Goal: Task Accomplishment & Management: Use online tool/utility

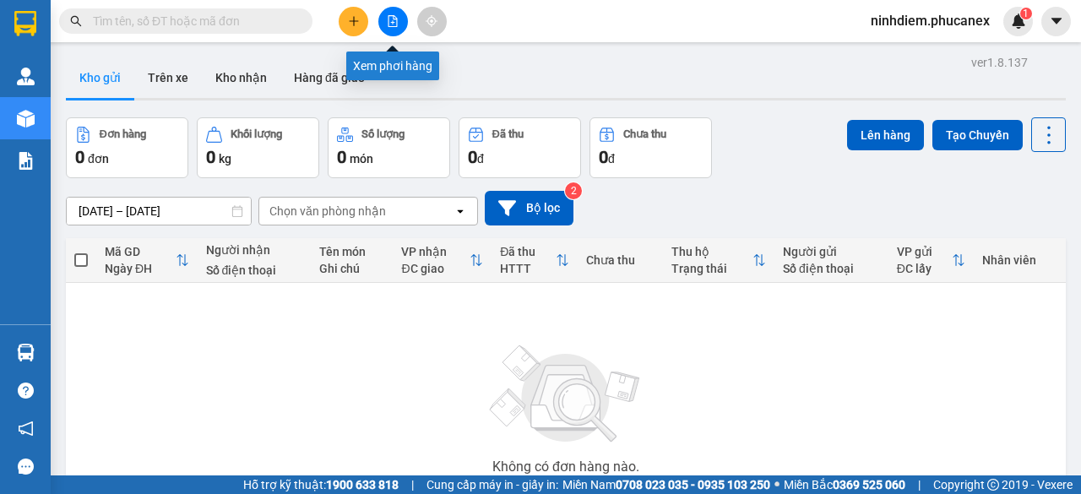
click at [390, 14] on button at bounding box center [393, 22] width 30 height 30
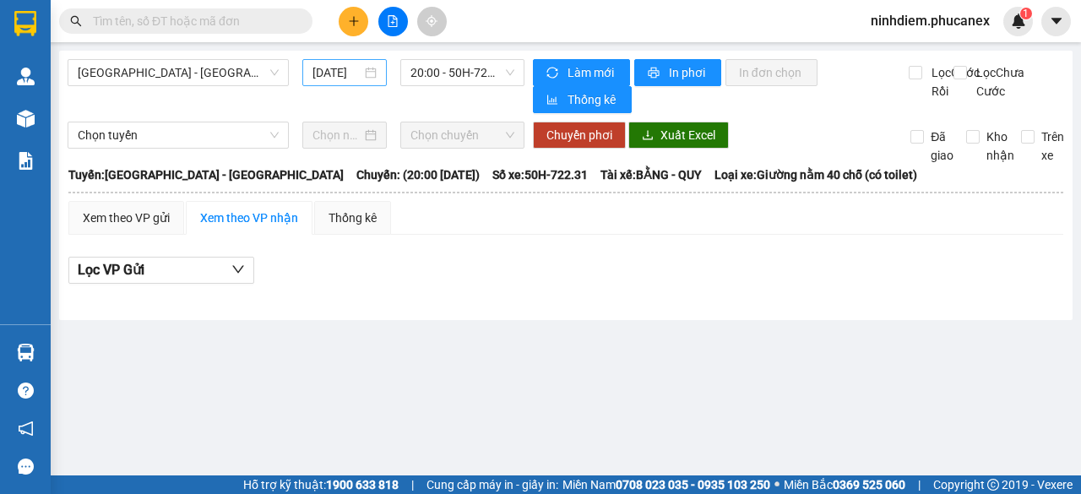
click at [344, 71] on input "[DATE]" at bounding box center [336, 72] width 49 height 19
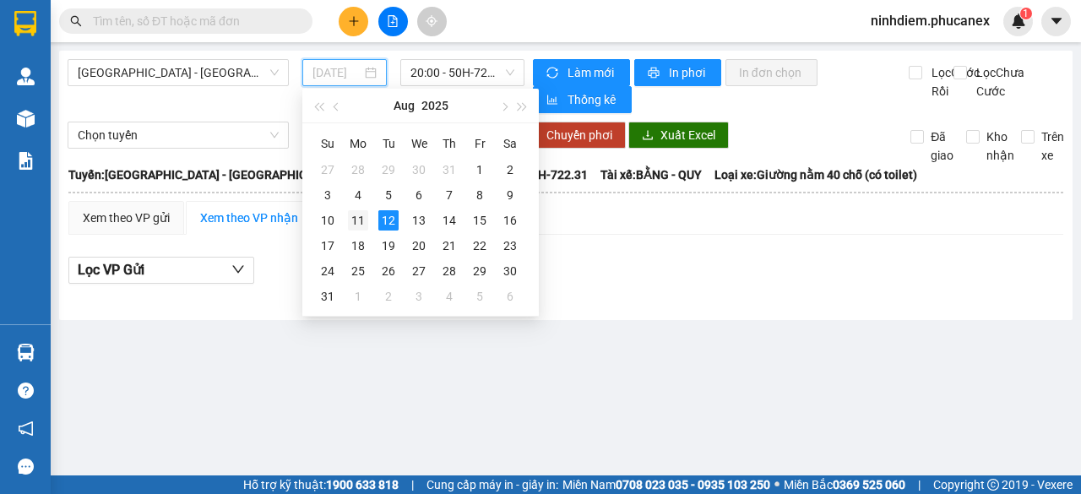
click at [356, 218] on div "11" at bounding box center [358, 220] width 20 height 20
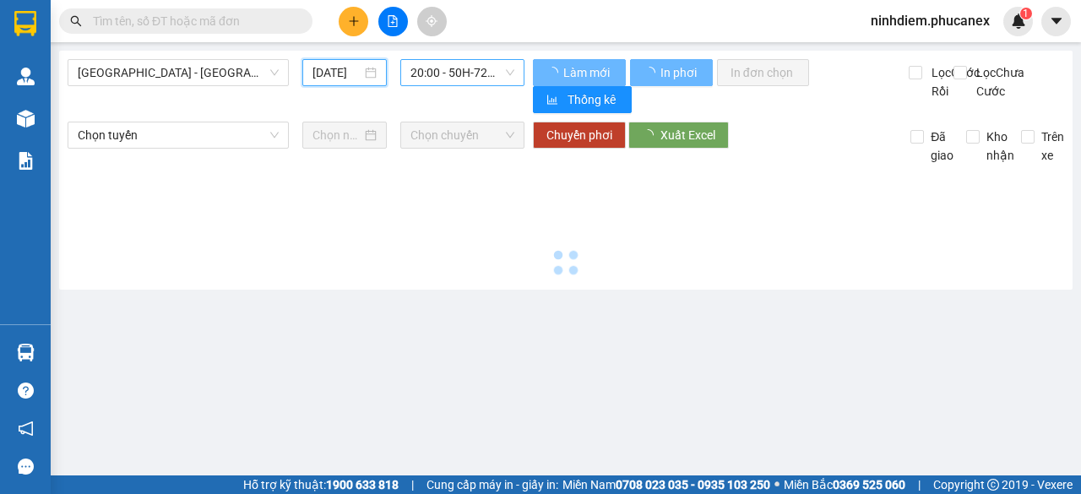
type input "[DATE]"
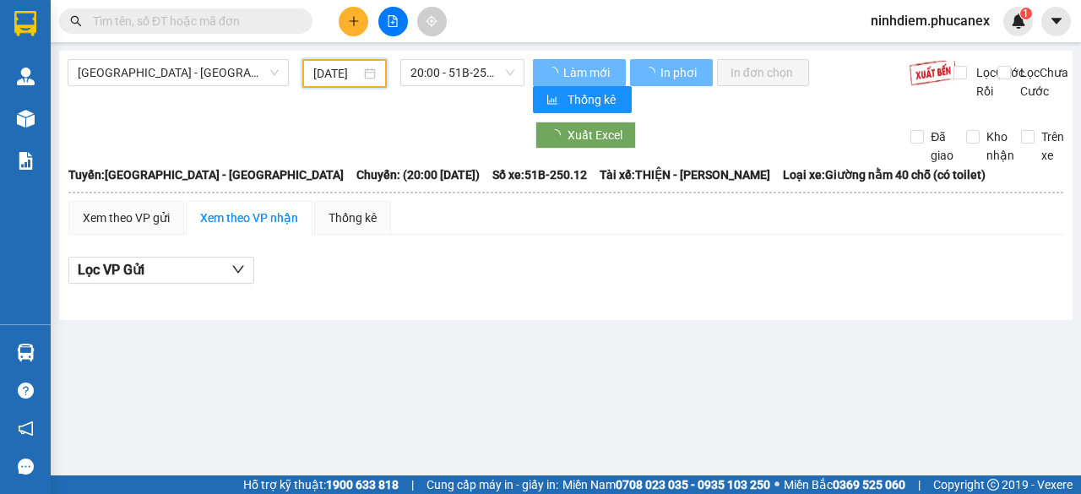
click at [425, 66] on span "20:00 - 51B-250.12" at bounding box center [461, 72] width 103 height 25
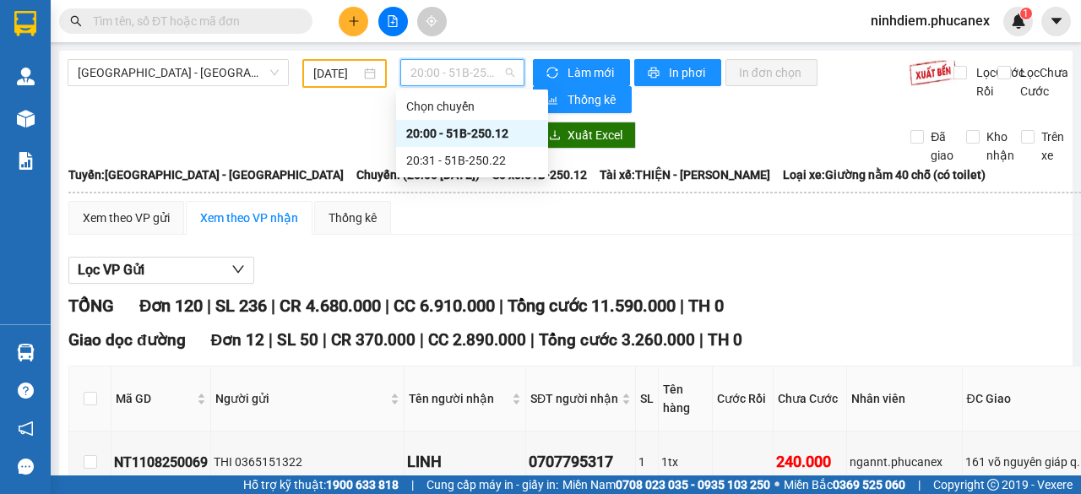
click at [437, 126] on div "20:00 - 51B-250.12" at bounding box center [472, 133] width 132 height 19
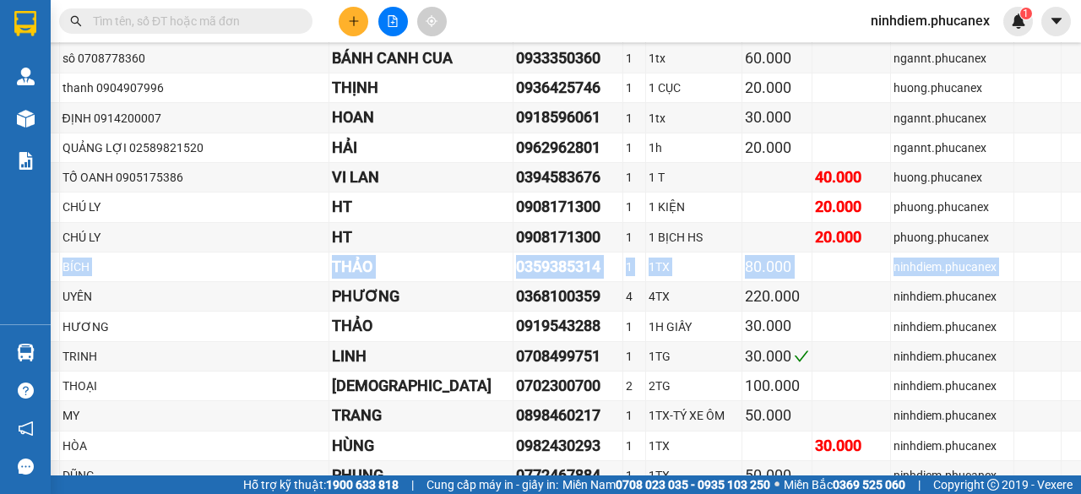
scroll to position [3461, 266]
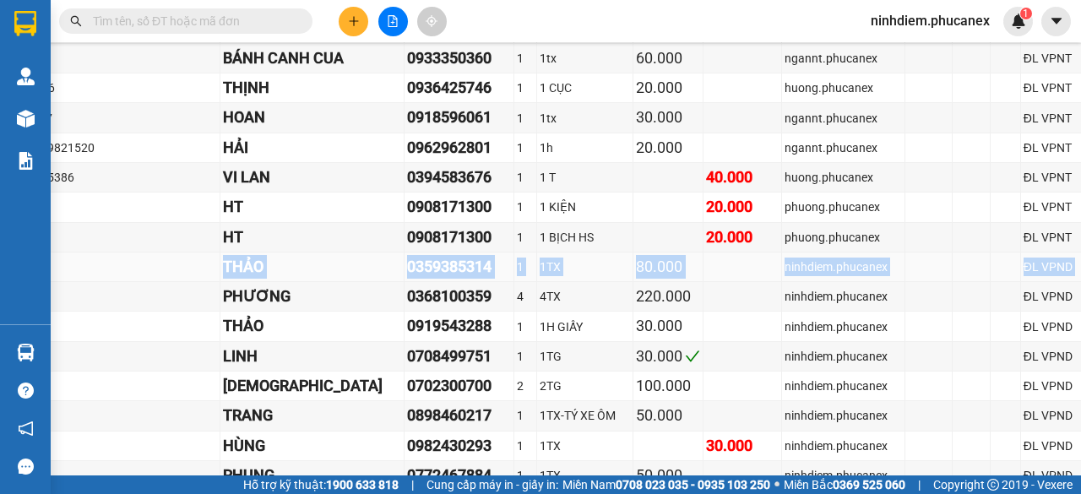
drag, startPoint x: 98, startPoint y: 277, endPoint x: 1065, endPoint y: 278, distance: 966.6
click at [1065, 278] on tr "ND1108250015 BÍCH THẢO 0359385314 1 1TX 80.000 ninhdiem.phucanex ĐL VPND 2056774" at bounding box center [486, 267] width 1367 height 30
copy tr "ND1108250015 BÍCH THẢO 0359385314 1 1TX 80.000 ninhdiem.phucanex ĐL VPND 2056774"
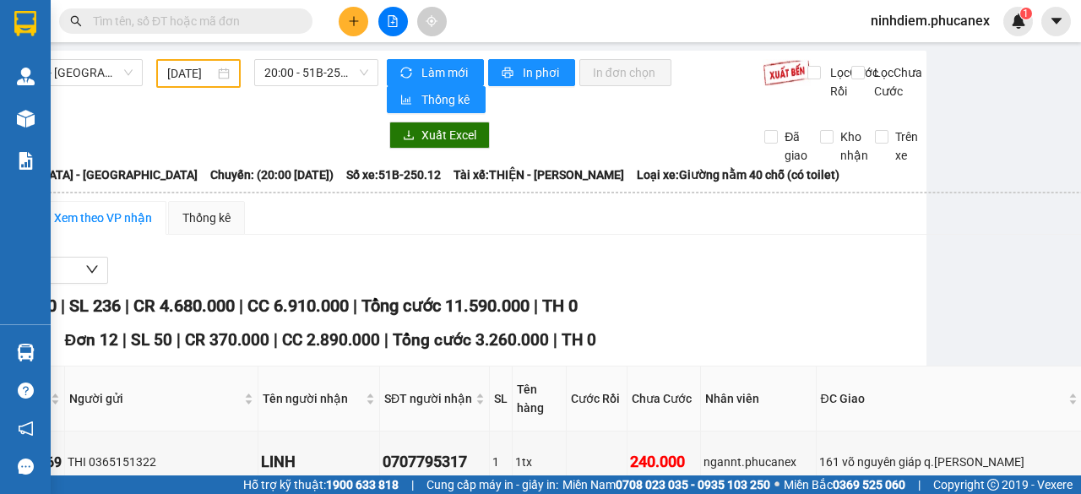
scroll to position [0, 0]
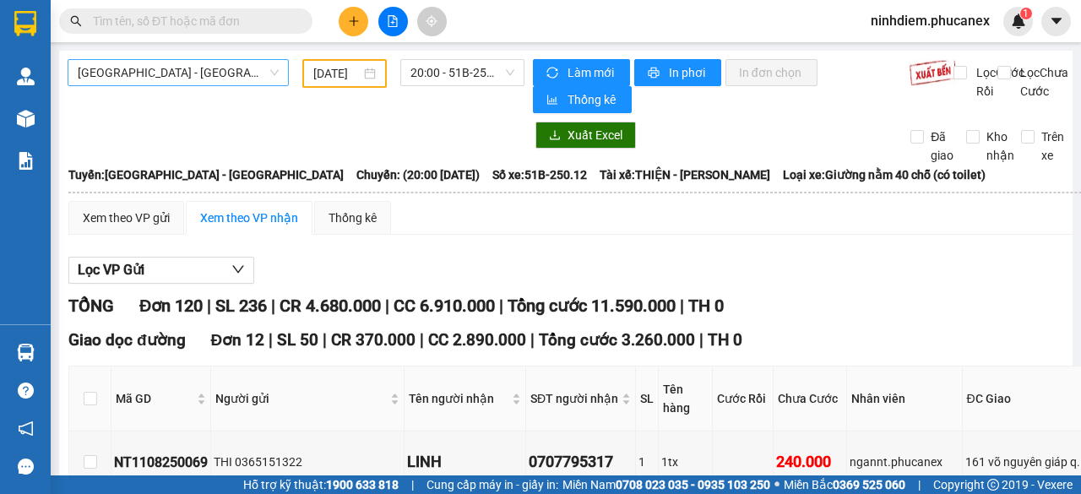
click at [204, 74] on span "[GEOGRAPHIC_DATA] - [GEOGRAPHIC_DATA]" at bounding box center [178, 72] width 201 height 25
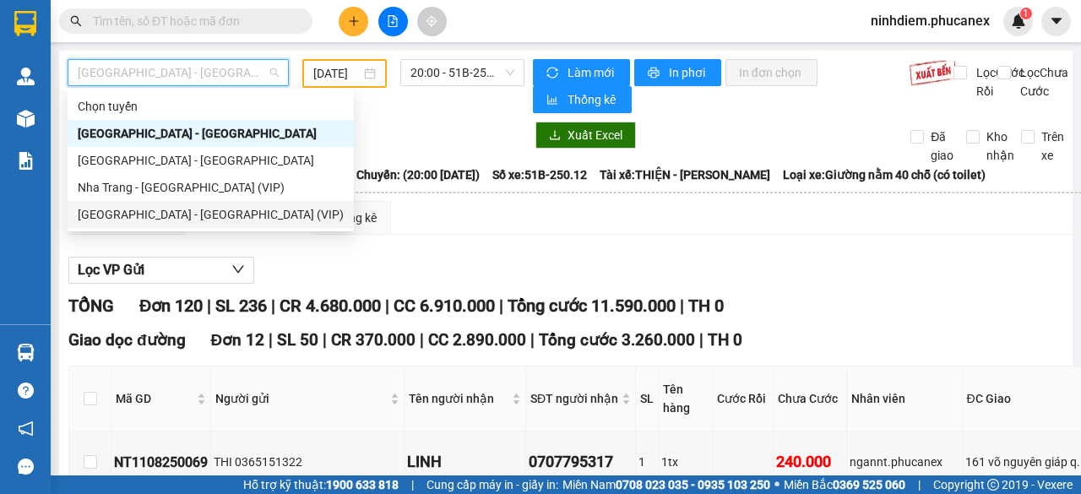
click at [142, 214] on div "[GEOGRAPHIC_DATA] - [GEOGRAPHIC_DATA] (VIP)" at bounding box center [211, 214] width 266 height 19
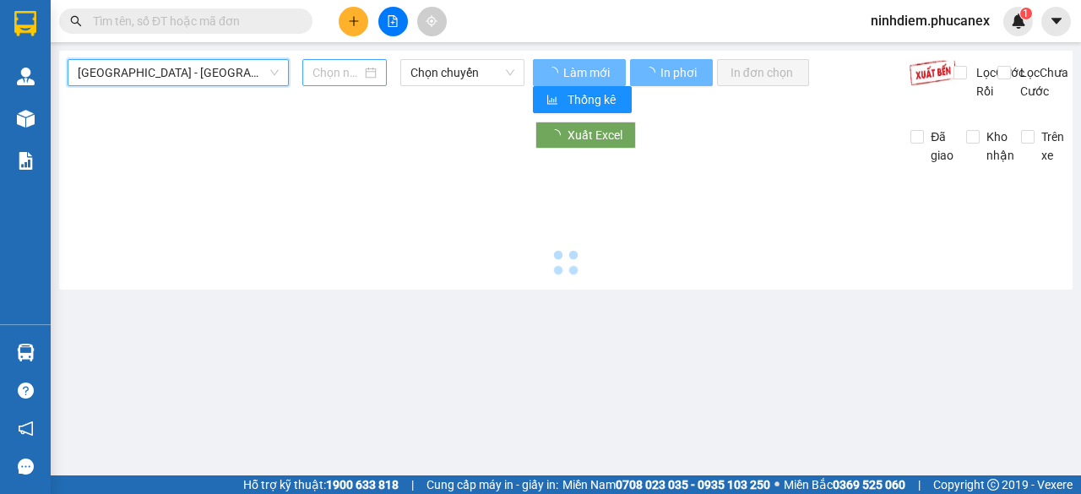
click at [329, 68] on input at bounding box center [336, 72] width 49 height 19
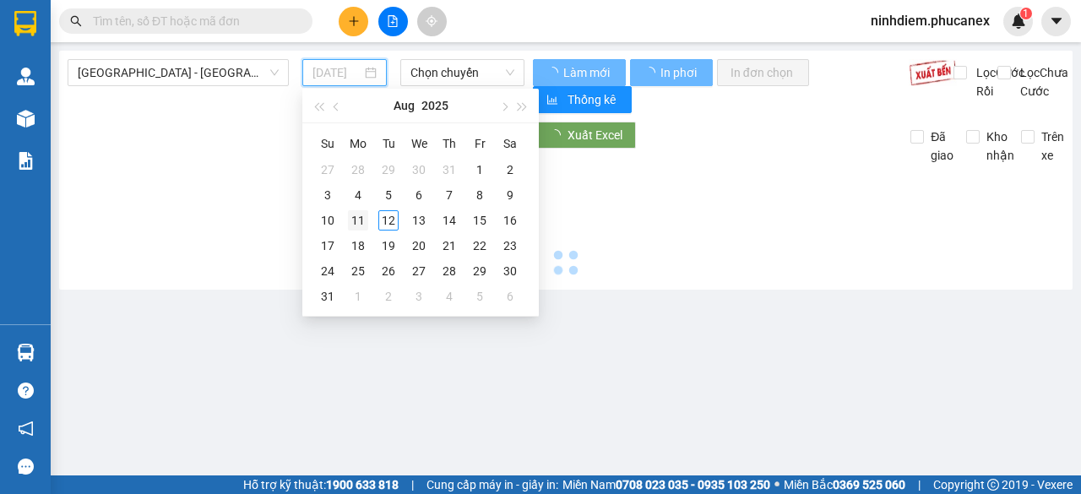
click at [355, 215] on div "11" at bounding box center [358, 220] width 20 height 20
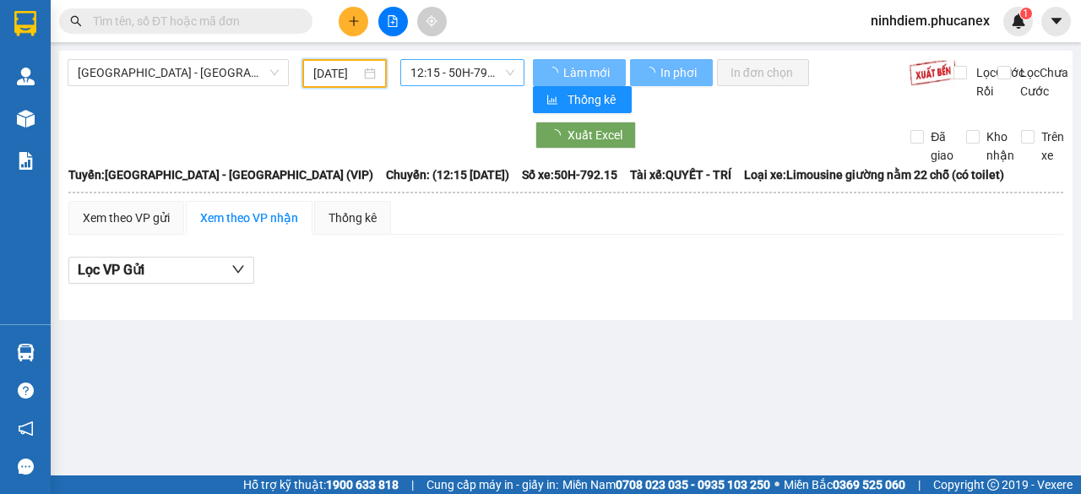
click at [446, 68] on span "12:15 - 50H-792.15" at bounding box center [461, 72] width 103 height 25
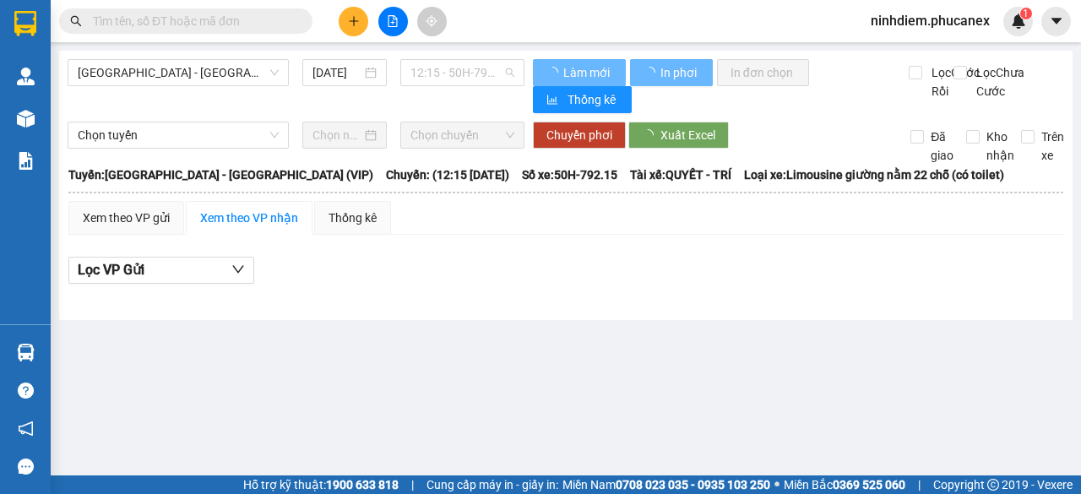
type input "[DATE]"
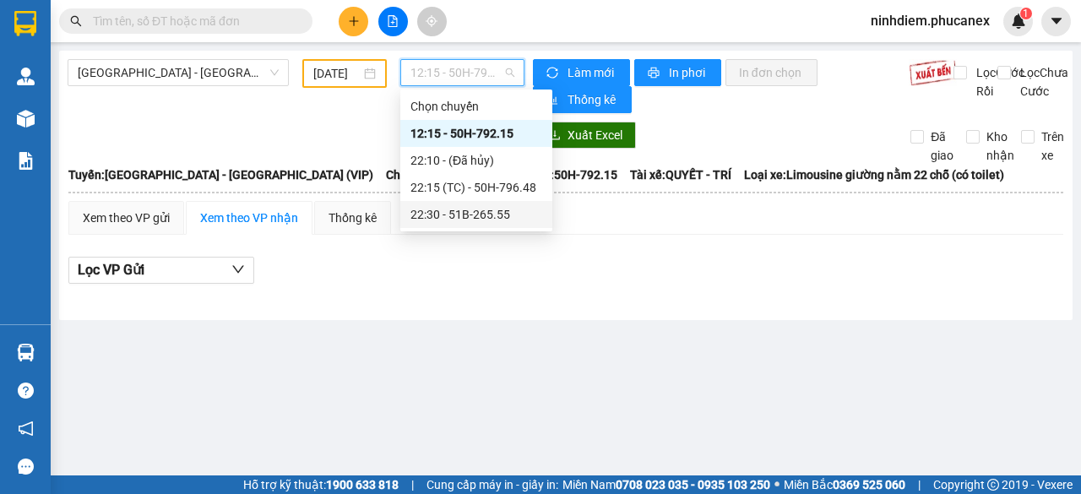
click at [440, 219] on div "22:30 - 51B-265.55" at bounding box center [476, 214] width 132 height 19
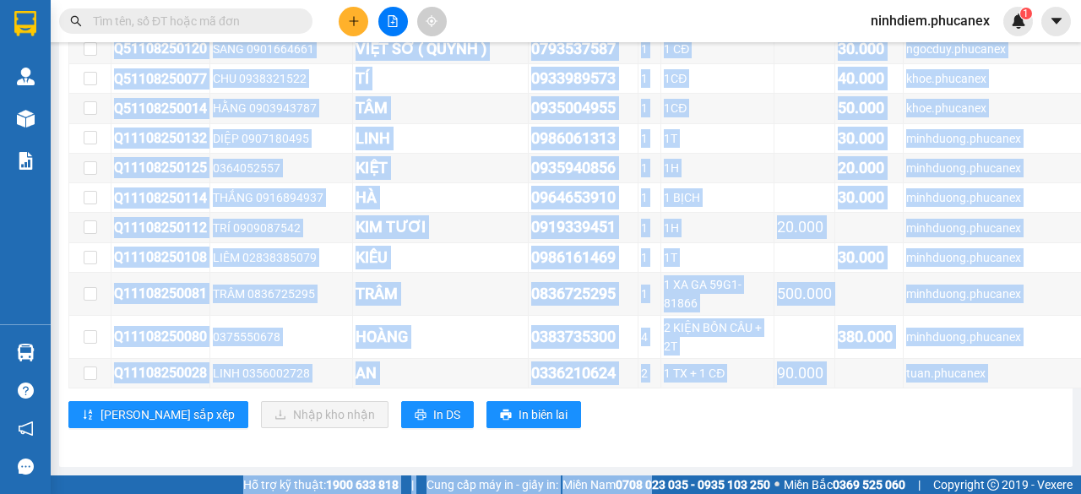
scroll to position [16585, 0]
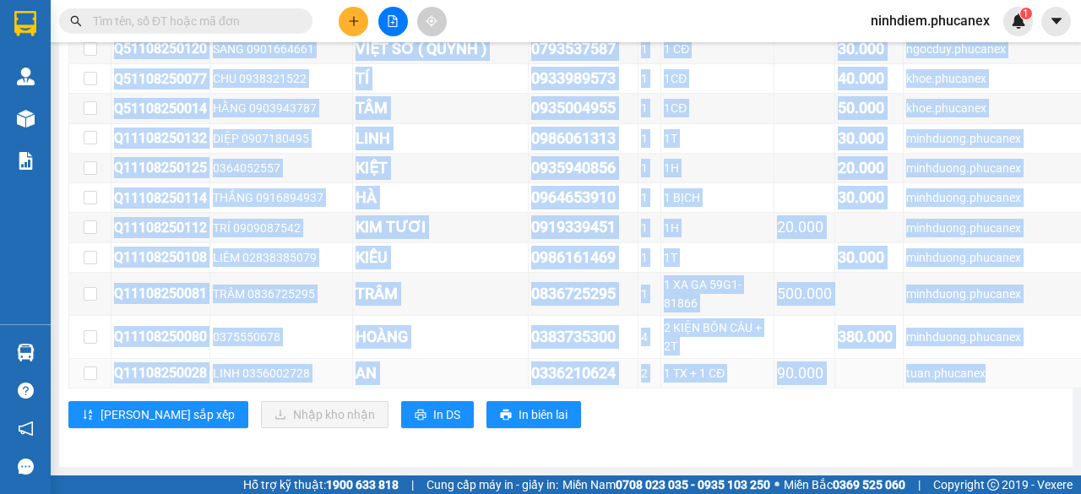
drag, startPoint x: 110, startPoint y: 176, endPoint x: 1000, endPoint y: 371, distance: 910.7
click at [996, 371] on tbody "VT1108250001 bích 0906665927 NGUYÊN 0976776407 1 1TG 40.000 44247_vanphongvungt…" at bounding box center [811, 92] width 1484 height 593
copy tbody "LO1290470041 ipsu 3379006061 DOLORS 6305565012 5 3AM 71.932 43127_consecteturad…"
